Goal: Information Seeking & Learning: Learn about a topic

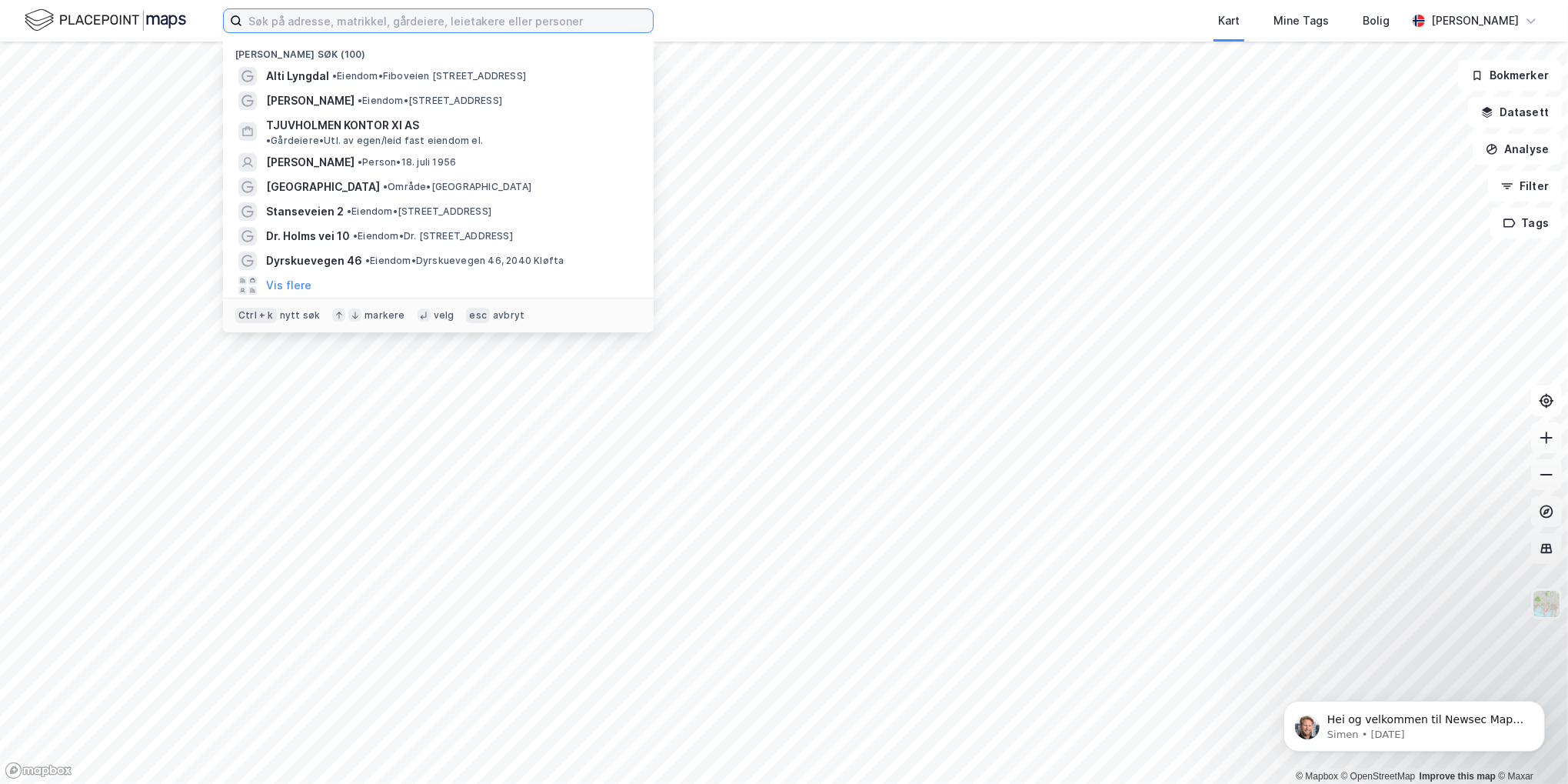
click at [325, 22] on input at bounding box center [447, 21] width 411 height 23
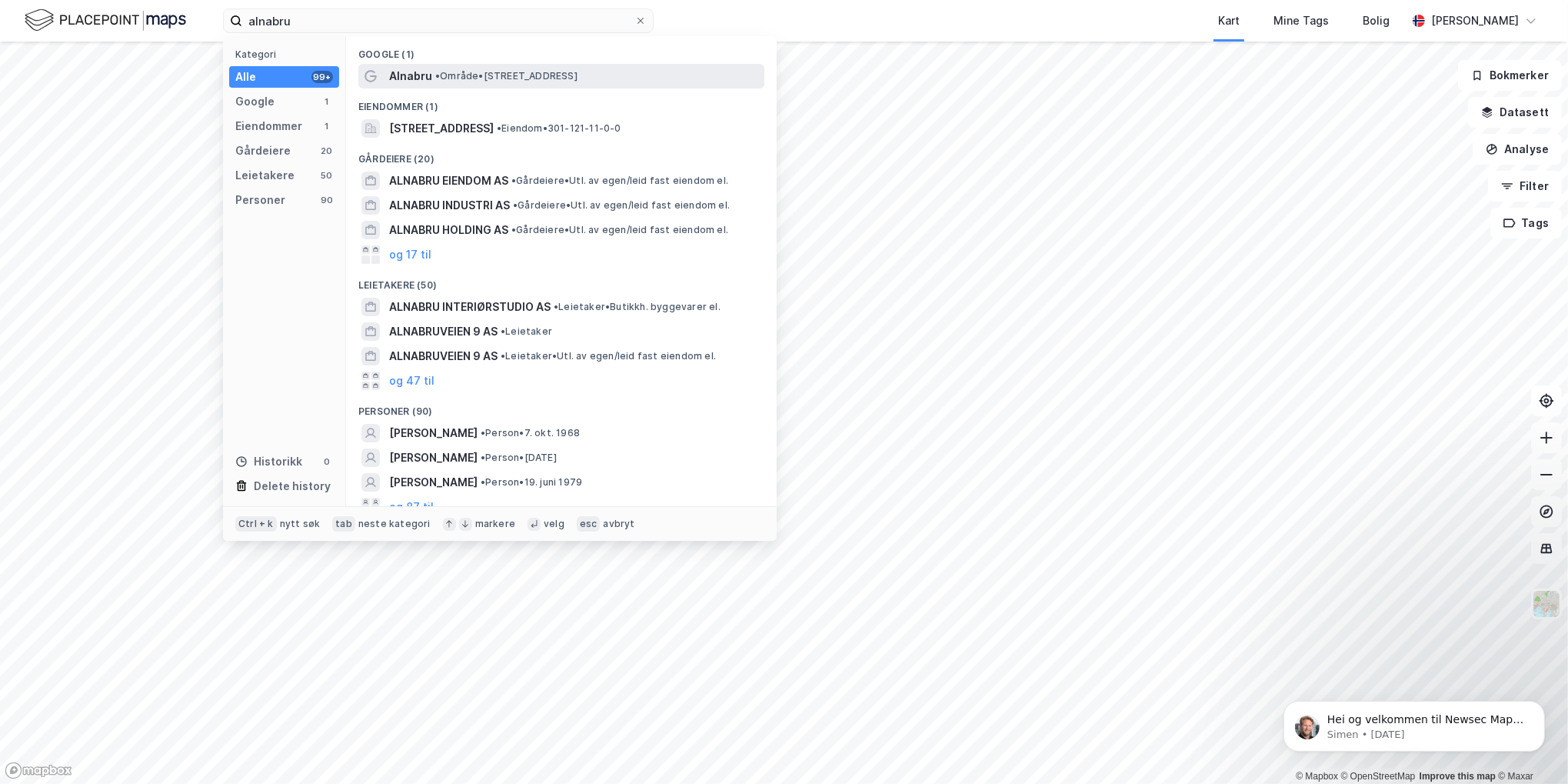
click at [427, 80] on span "Alnabru" at bounding box center [411, 76] width 43 height 18
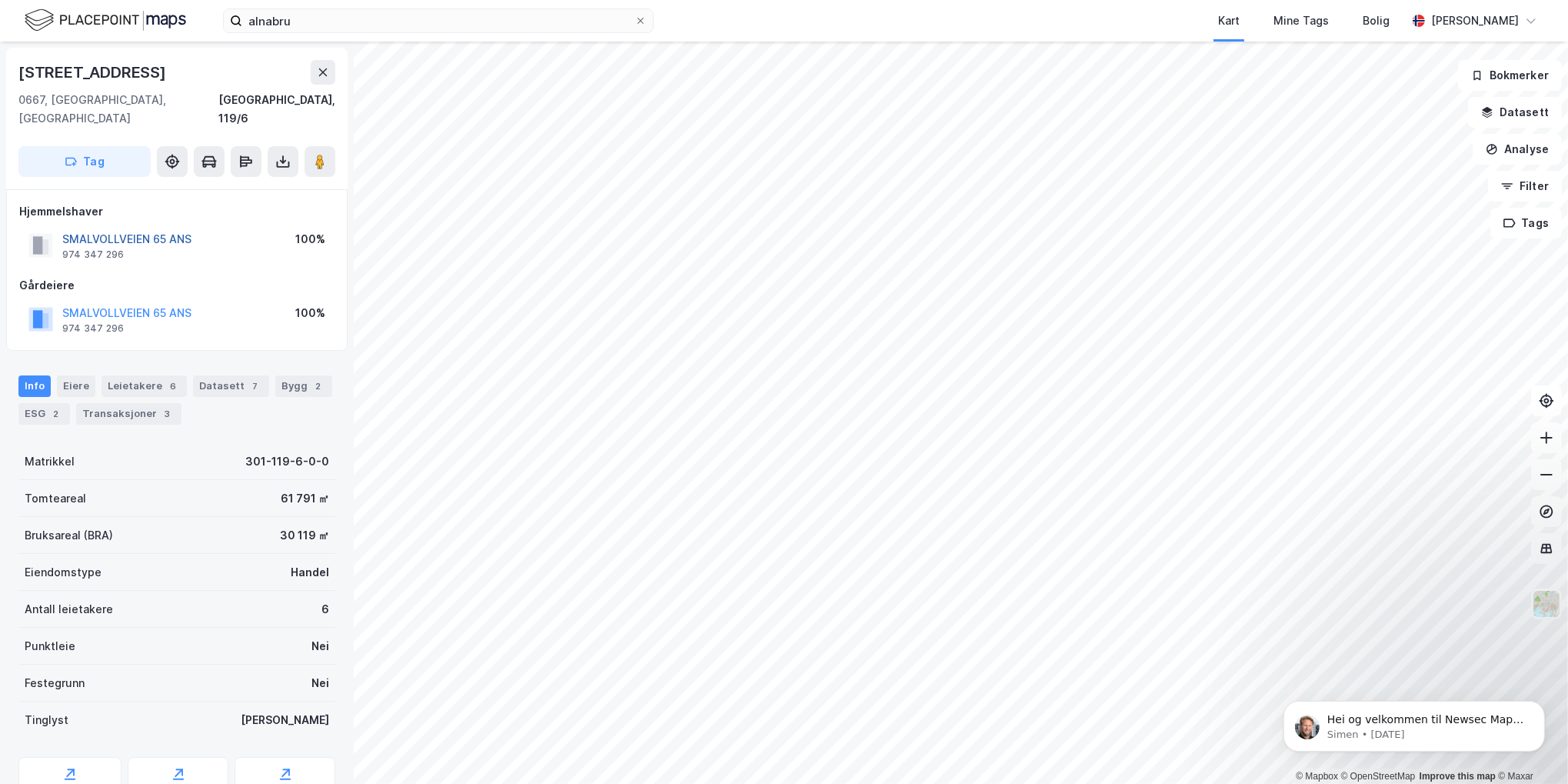
click at [0, 0] on button "SMALVOLLVEIEN 65 ANS" at bounding box center [0, 0] width 0 height 0
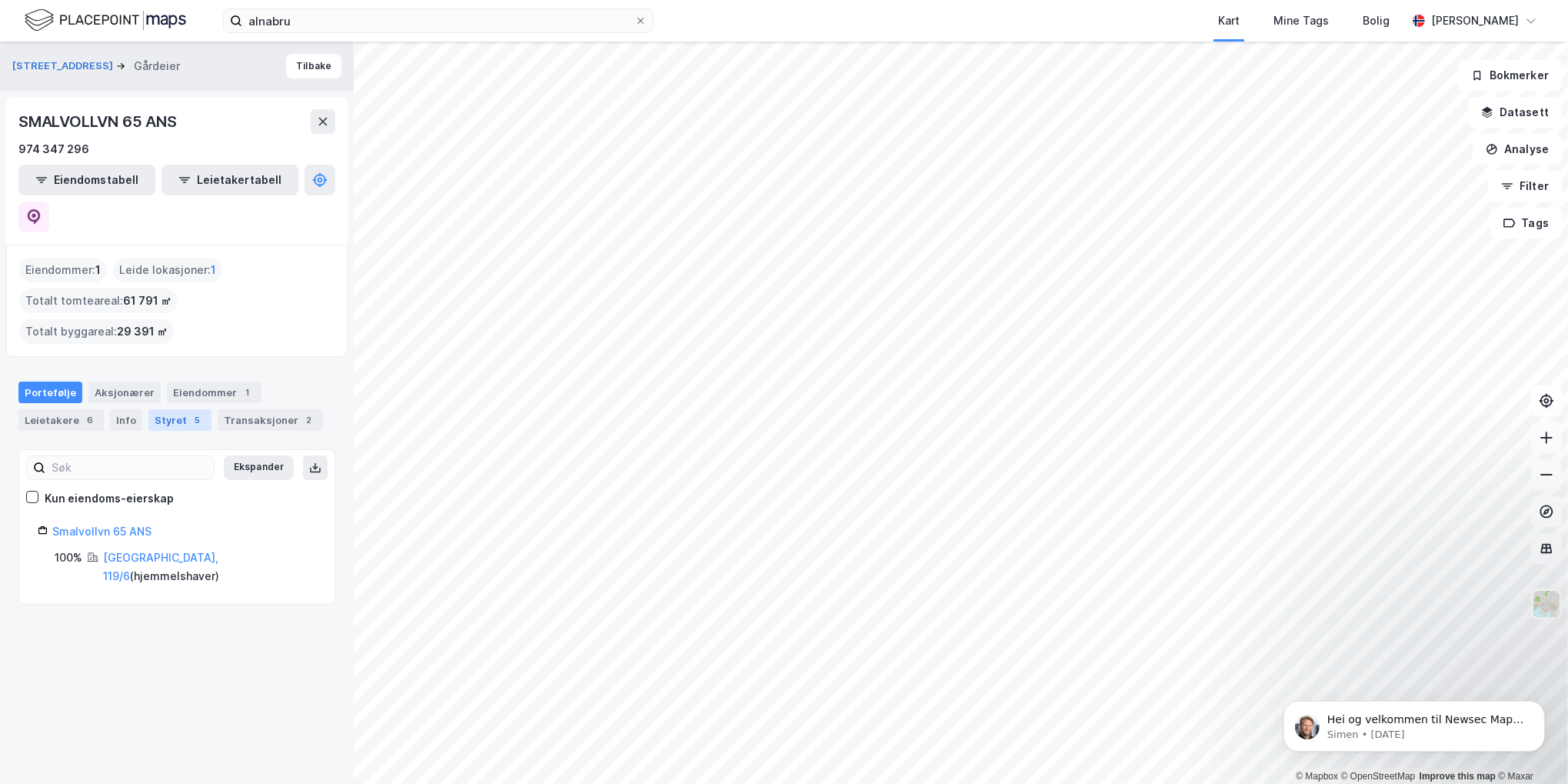
click at [163, 409] on div "Styret 5" at bounding box center [180, 420] width 63 height 22
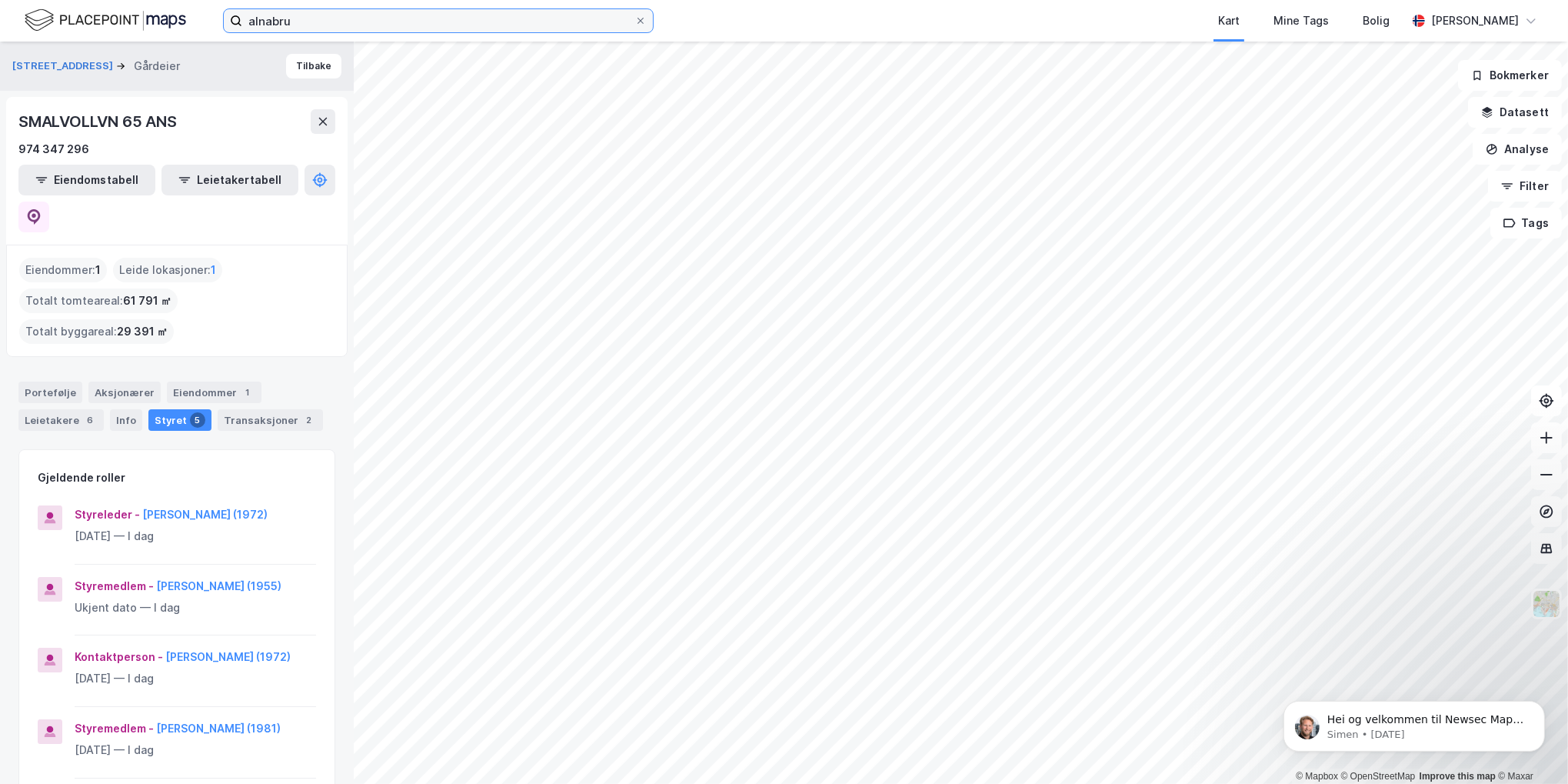
click at [263, 23] on input "alnabru" at bounding box center [438, 21] width 392 height 23
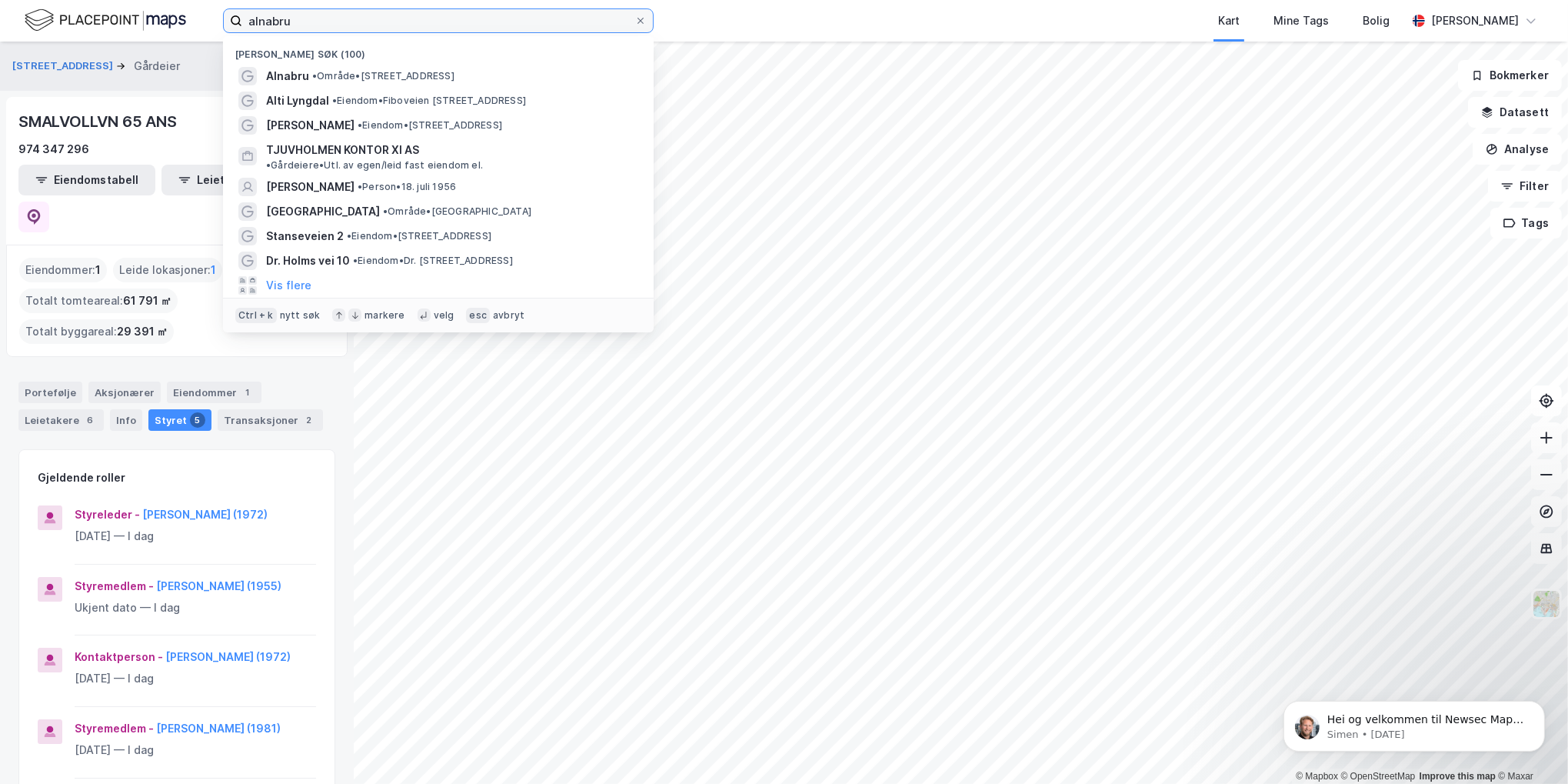
drag, startPoint x: 308, startPoint y: 16, endPoint x: 78, endPoint y: 31, distance: 230.5
click at [95, 38] on div "alnabru Nylige søk (100) Alnabru • Område • [GEOGRAPHIC_DATA], 0668 [GEOGRAPHIC…" at bounding box center [784, 21] width 1568 height 41
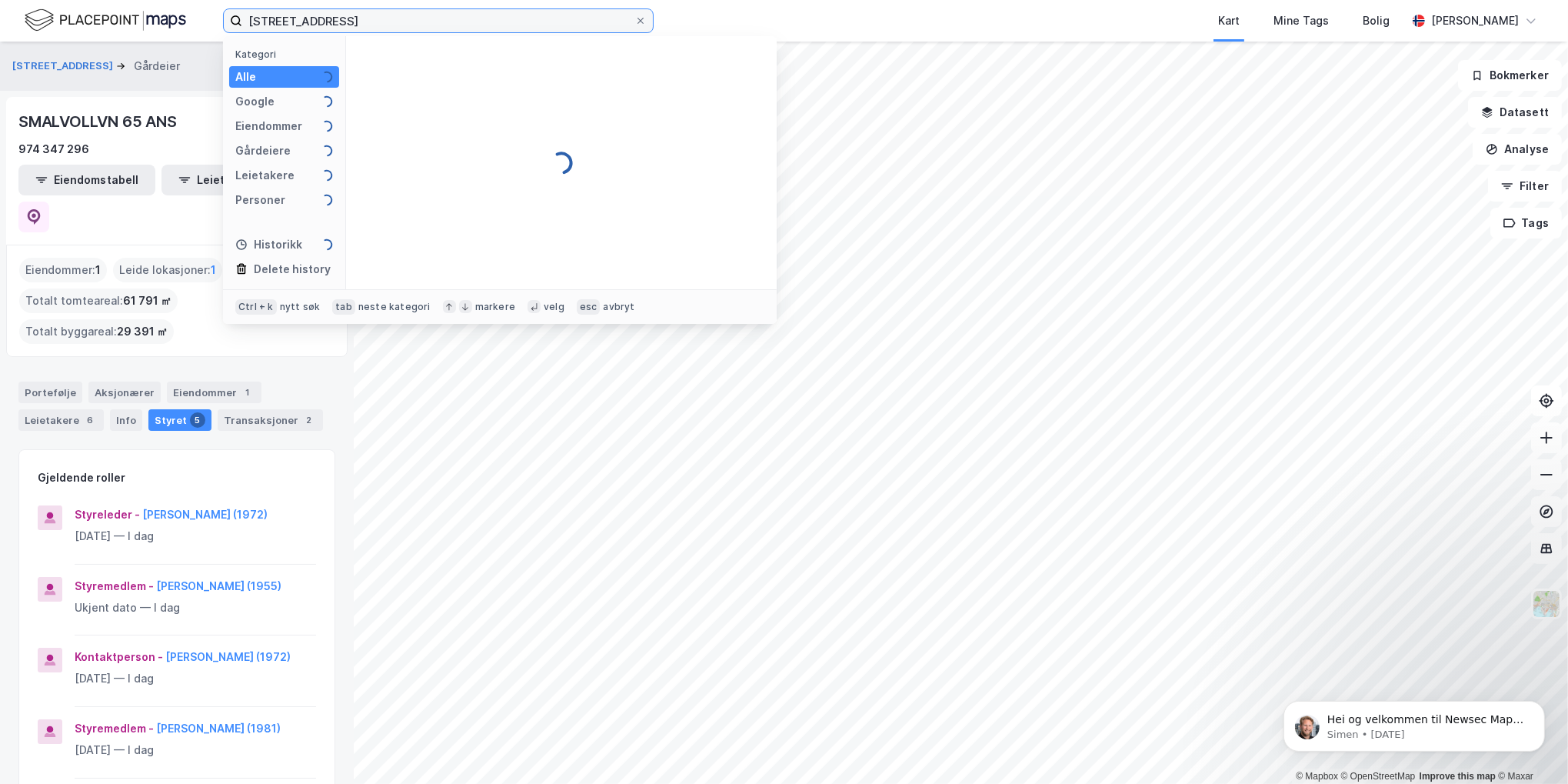
type input "[STREET_ADDRESS]"
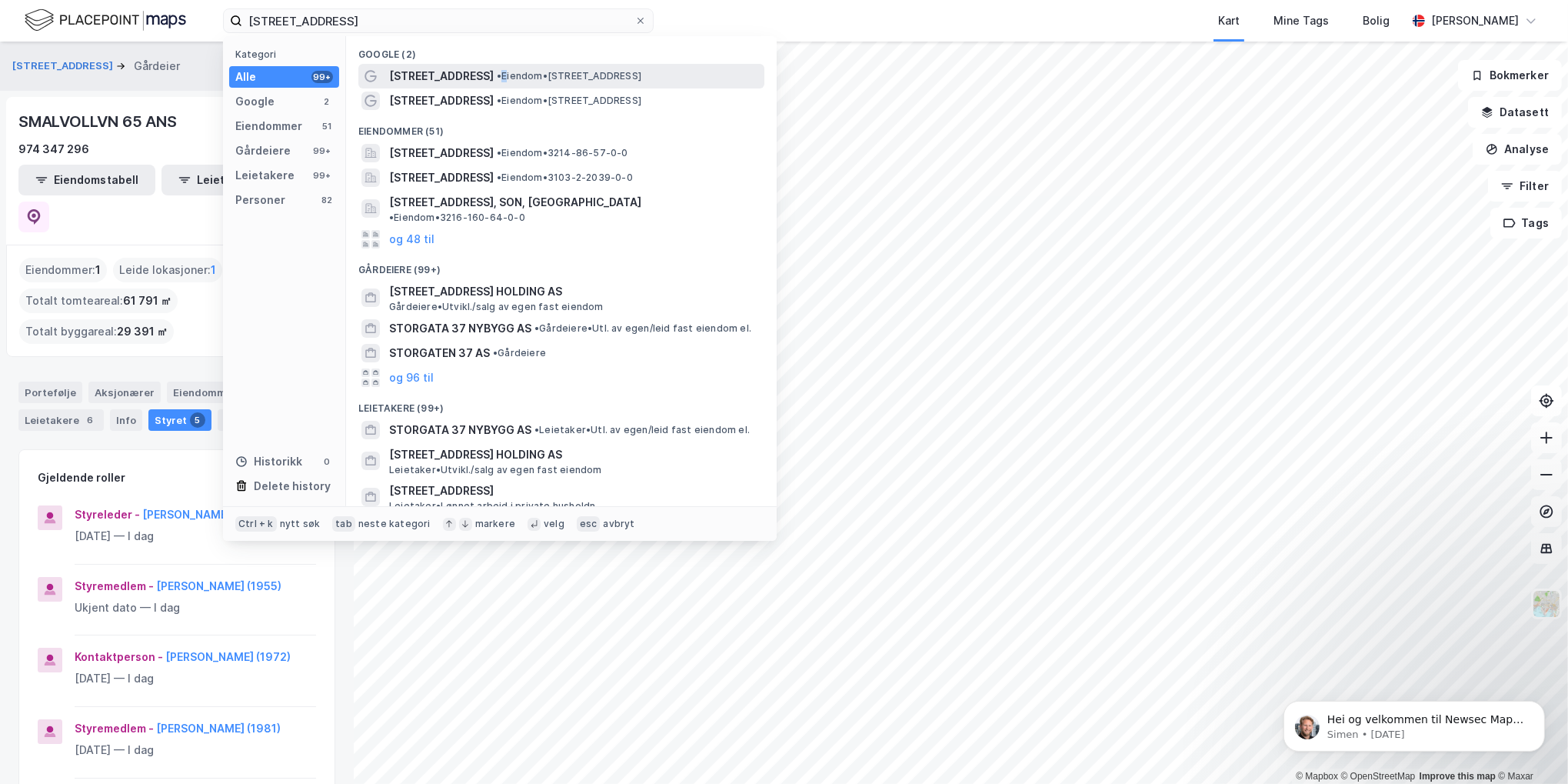
click at [466, 67] on div "[STREET_ADDRESS] • Eiendom • [STREET_ADDRESS]" at bounding box center [575, 76] width 373 height 18
